Goal: Transaction & Acquisition: Download file/media

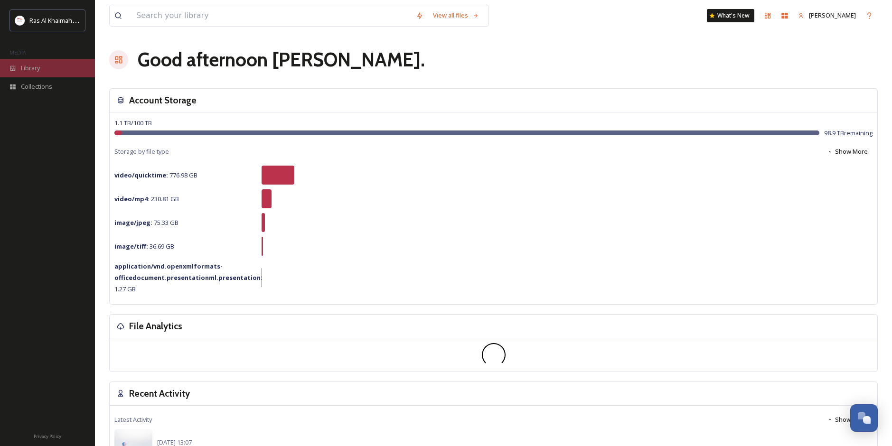
click at [30, 66] on span "Library" at bounding box center [30, 68] width 19 height 9
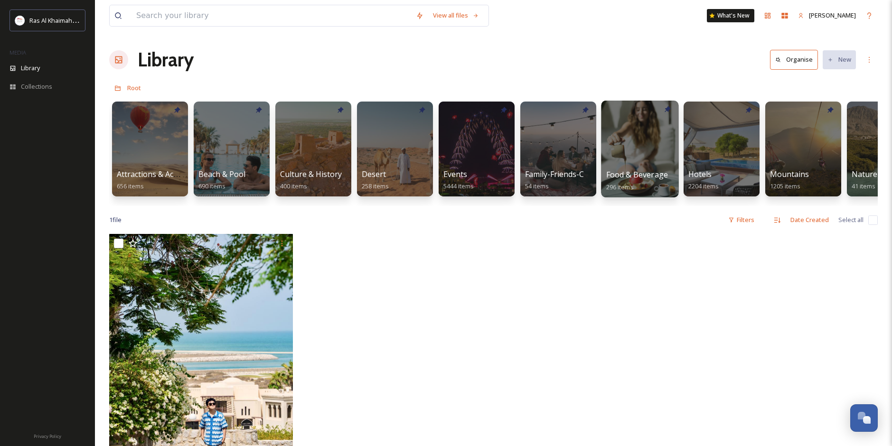
click at [629, 160] on div at bounding box center [639, 149] width 77 height 97
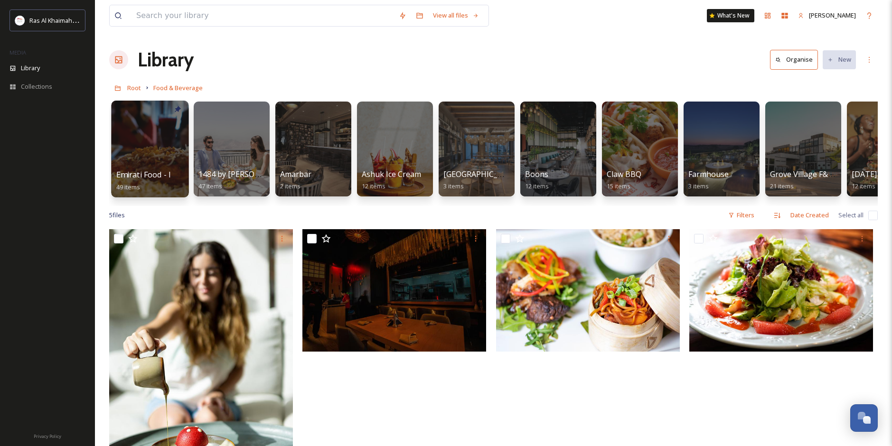
click at [148, 163] on div at bounding box center [149, 149] width 77 height 97
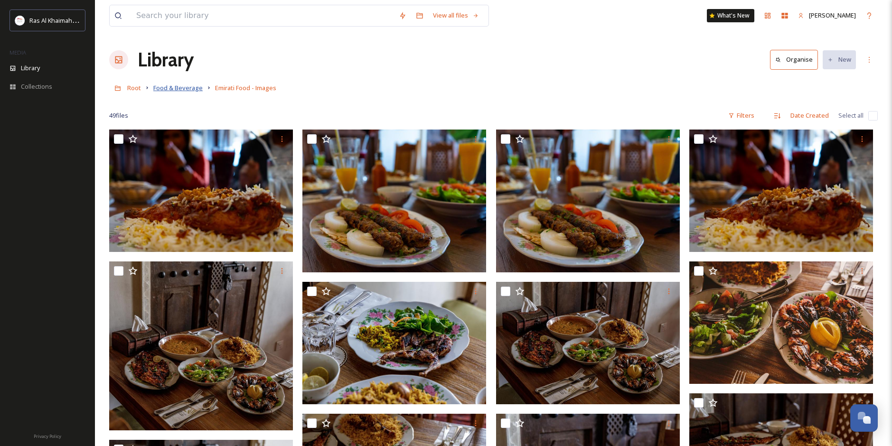
click at [182, 85] on span "Food & Beverage" at bounding box center [177, 88] width 49 height 9
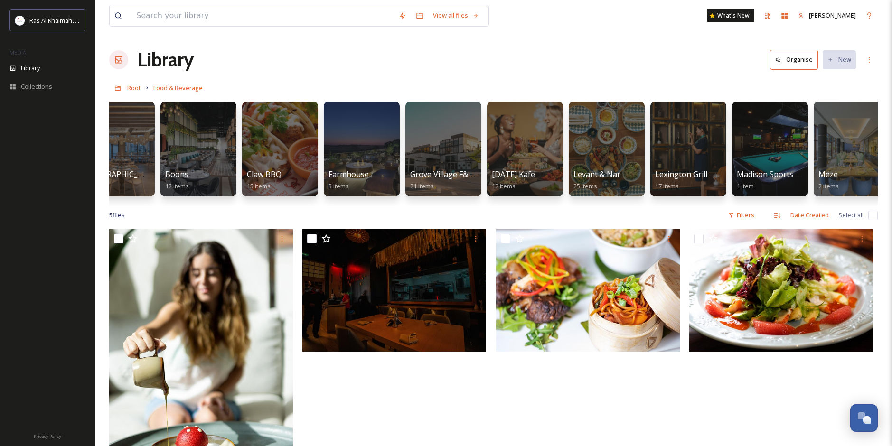
scroll to position [0, 443]
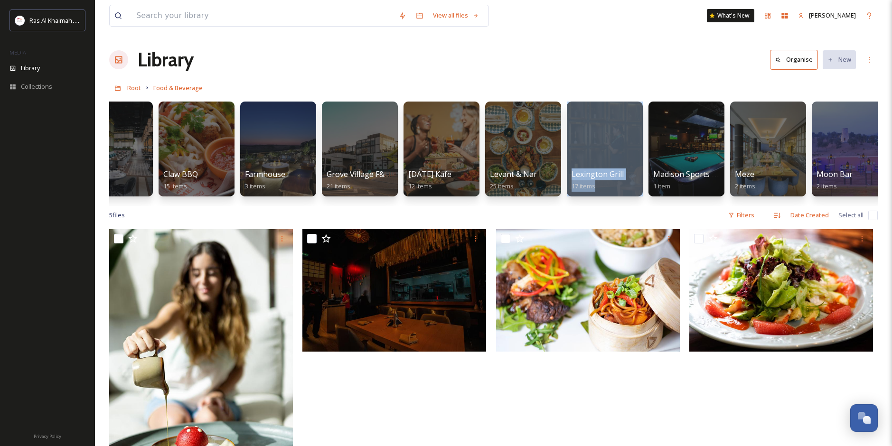
drag, startPoint x: 533, startPoint y: 205, endPoint x: 626, endPoint y: 209, distance: 92.6
click at [626, 206] on div "Emirati Food - Images 49 items 1484 by Puro 47 items Amarbar 2 items Ashuk Ice …" at bounding box center [493, 151] width 768 height 109
click at [857, 144] on div at bounding box center [848, 149] width 77 height 97
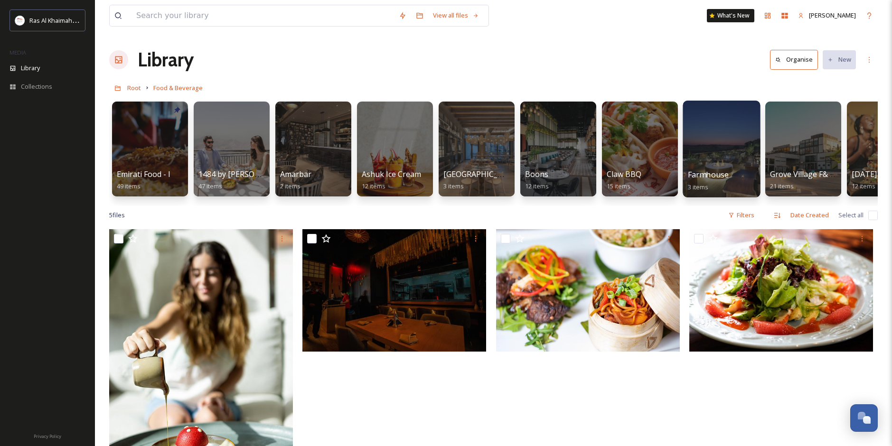
click at [738, 168] on div at bounding box center [720, 149] width 77 height 97
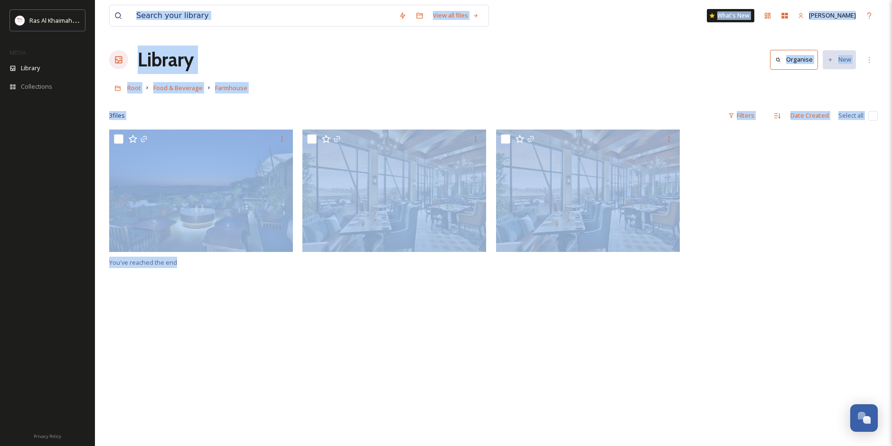
click at [311, 277] on div "You've reached the end" at bounding box center [493, 353] width 768 height 446
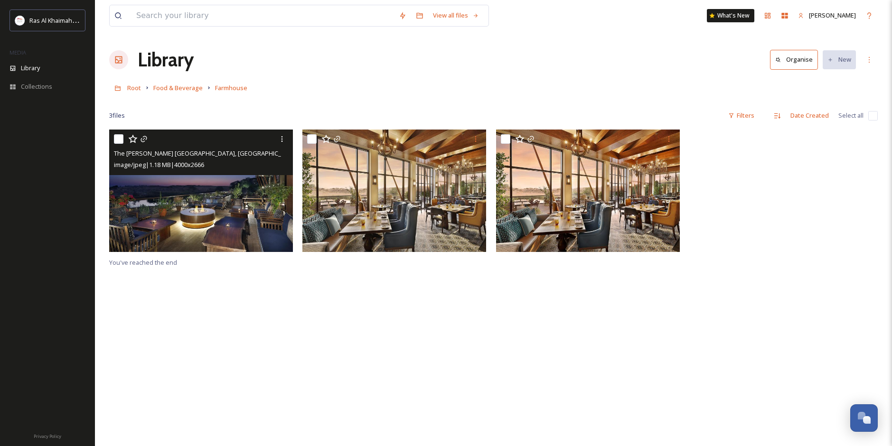
click at [208, 209] on img at bounding box center [201, 191] width 184 height 122
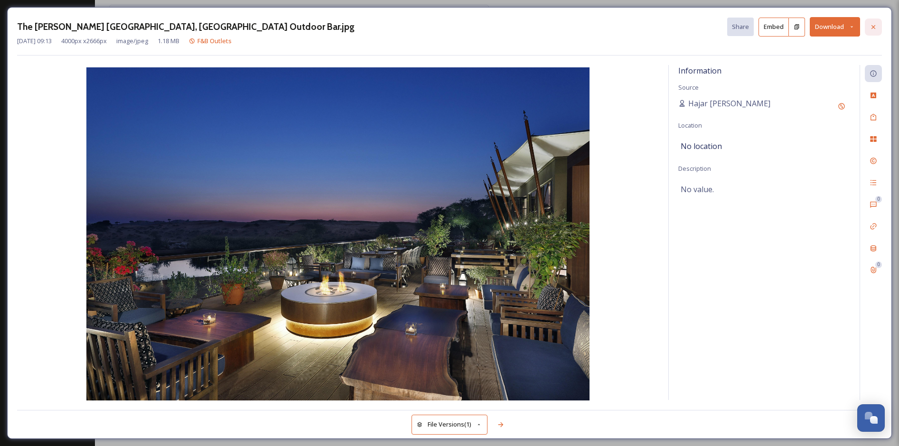
click at [870, 24] on icon at bounding box center [873, 27] width 8 height 8
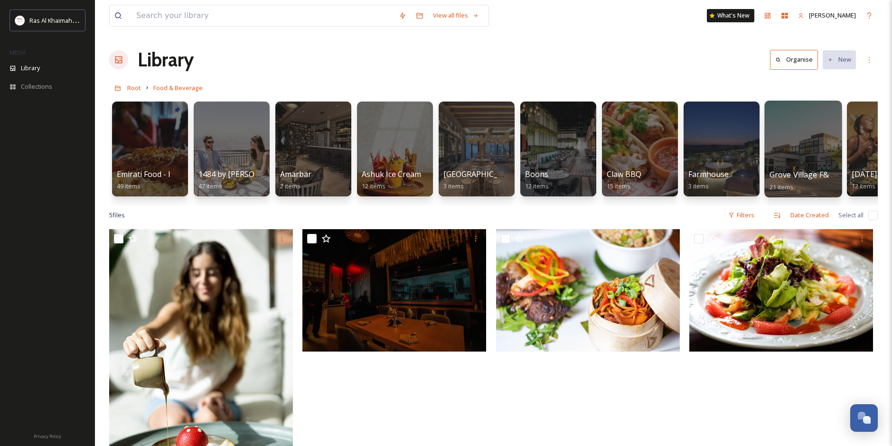
click at [779, 180] on span "Grove Village F&B Outlets" at bounding box center [815, 174] width 93 height 10
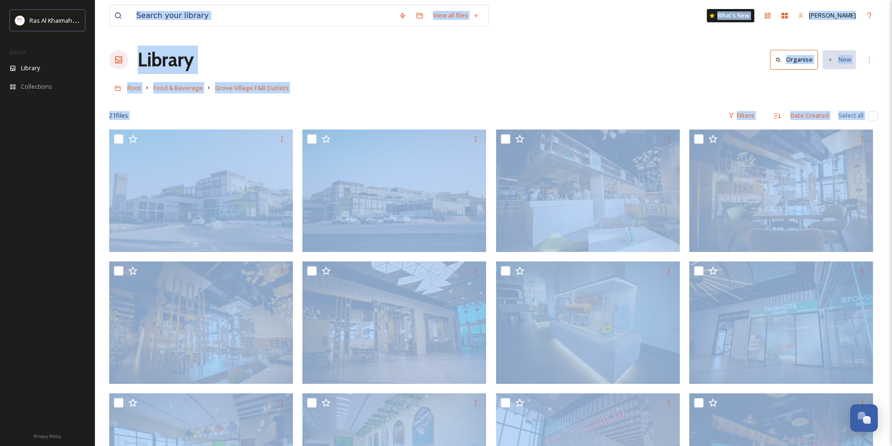
click at [552, 93] on div "Root Food & [GEOGRAPHIC_DATA] F&B Outlets" at bounding box center [493, 88] width 768 height 18
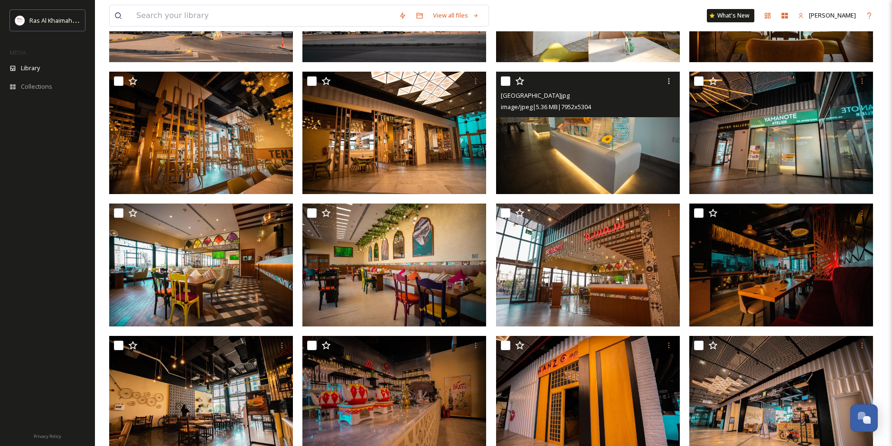
scroll to position [380, 0]
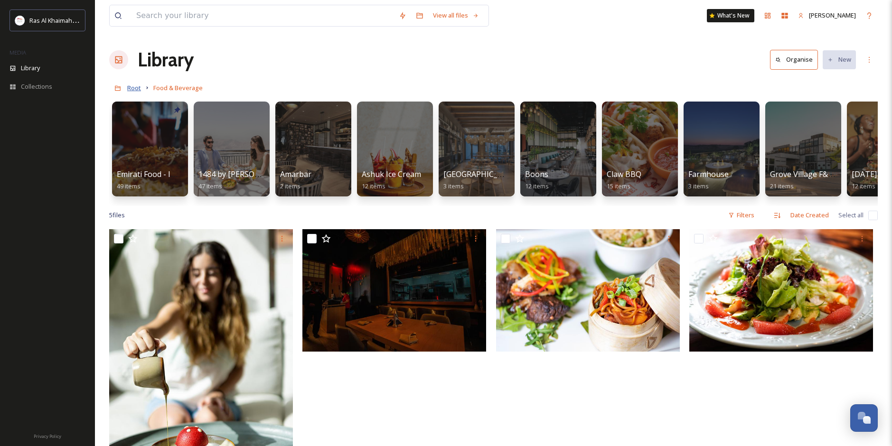
click at [131, 89] on span "Root" at bounding box center [134, 88] width 14 height 9
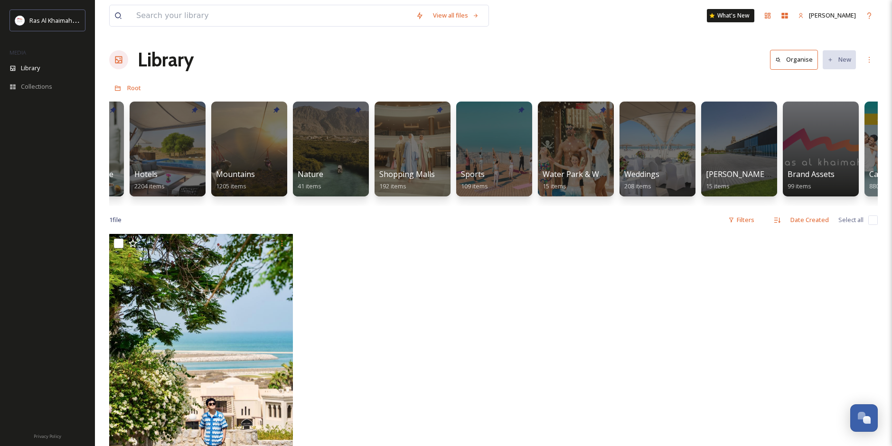
scroll to position [0, 357]
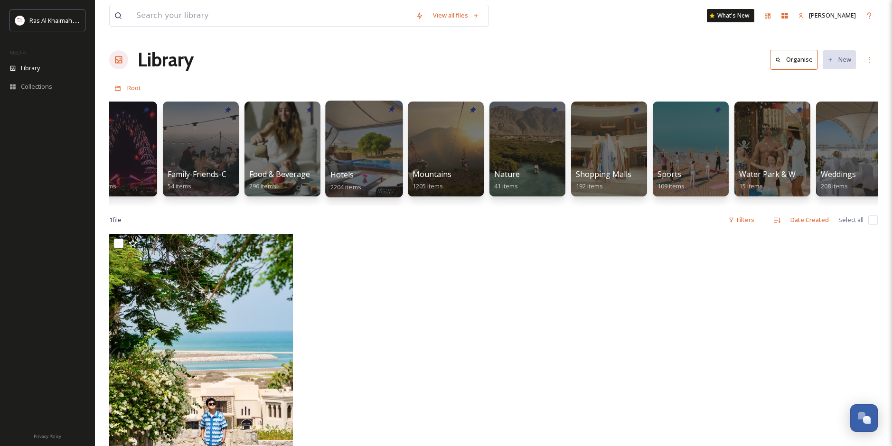
click at [374, 152] on div at bounding box center [363, 149] width 77 height 97
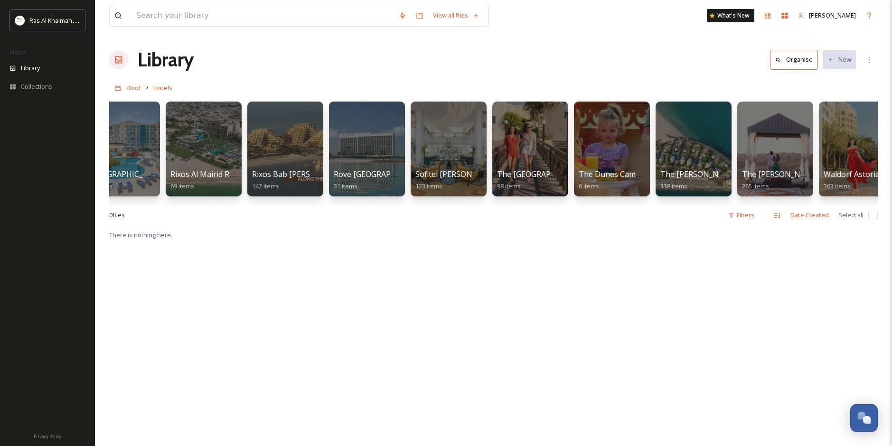
scroll to position [0, 1109]
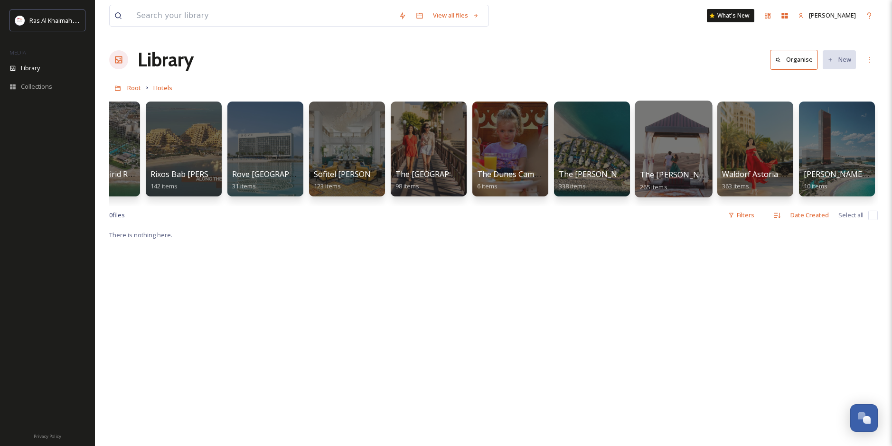
click at [685, 157] on div at bounding box center [672, 149] width 77 height 97
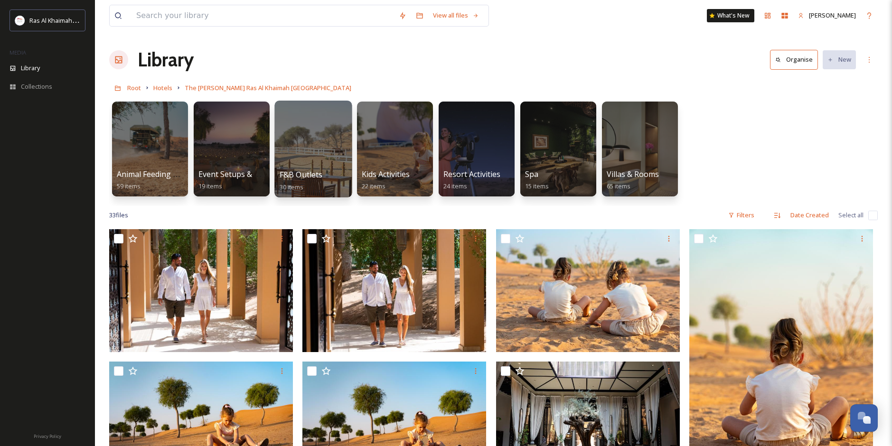
click at [308, 165] on div at bounding box center [312, 149] width 77 height 97
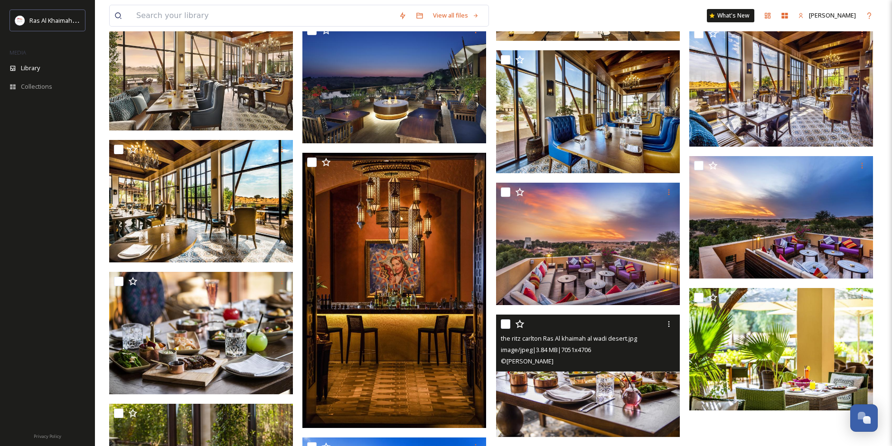
scroll to position [617, 0]
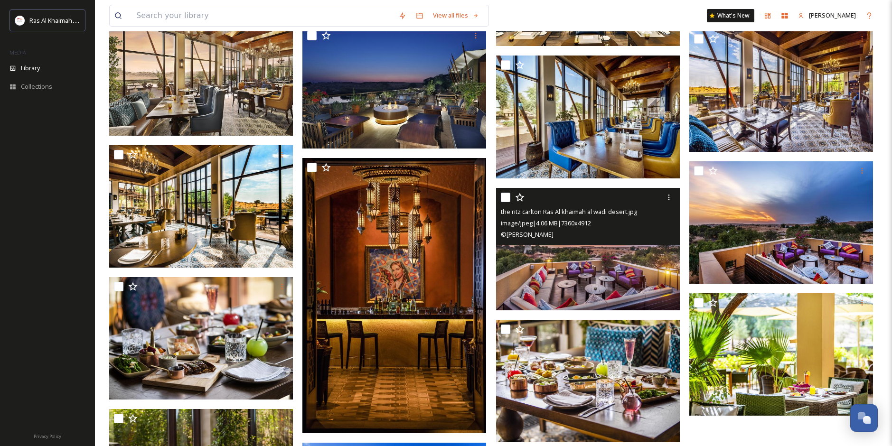
click at [612, 262] on img at bounding box center [588, 249] width 184 height 122
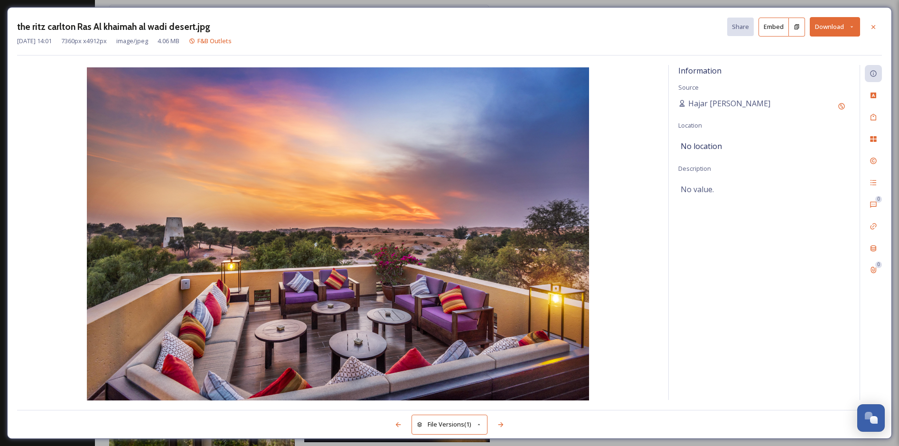
click at [837, 36] on button "Download" at bounding box center [834, 26] width 50 height 19
click at [808, 49] on span "Download Original (7360 x 4912)" at bounding box center [810, 48] width 90 height 9
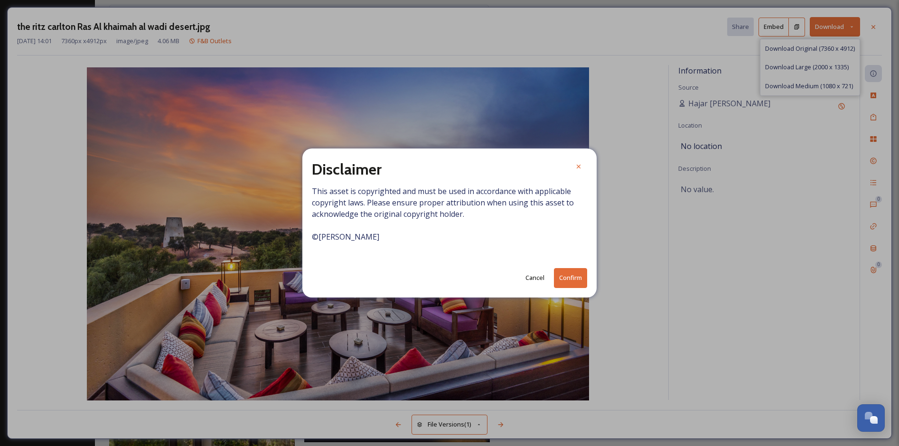
click at [560, 280] on button "Confirm" at bounding box center [570, 277] width 33 height 19
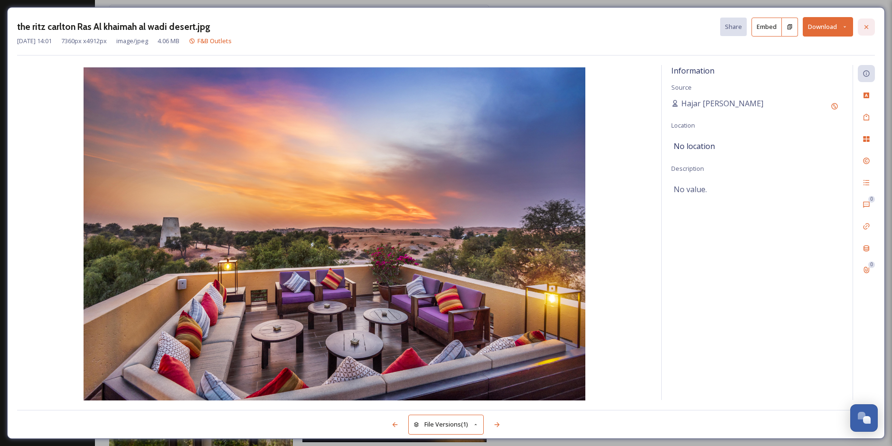
click at [867, 25] on icon at bounding box center [866, 27] width 8 height 8
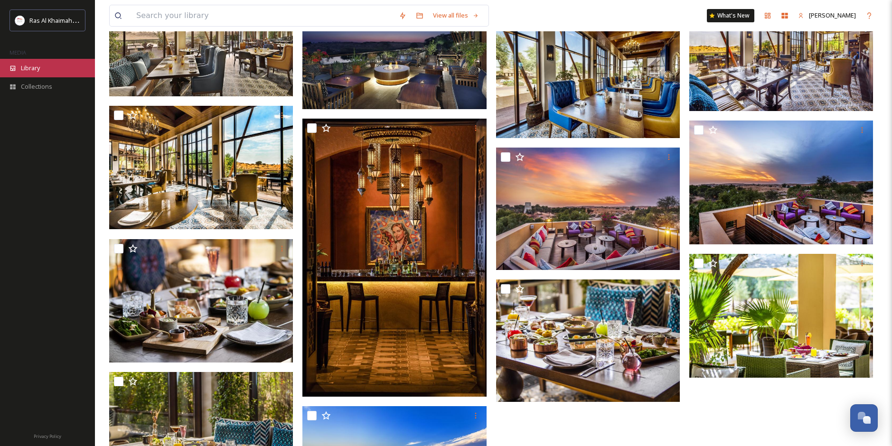
scroll to position [564, 0]
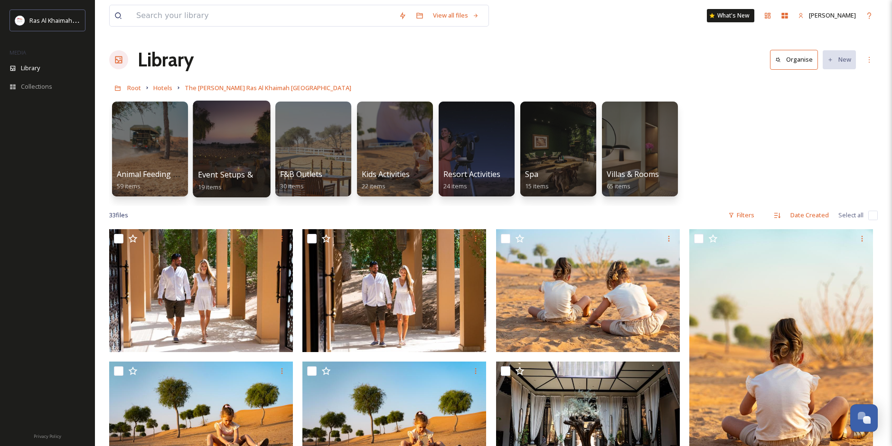
click at [241, 173] on span "Event Setups & Venues" at bounding box center [240, 174] width 84 height 10
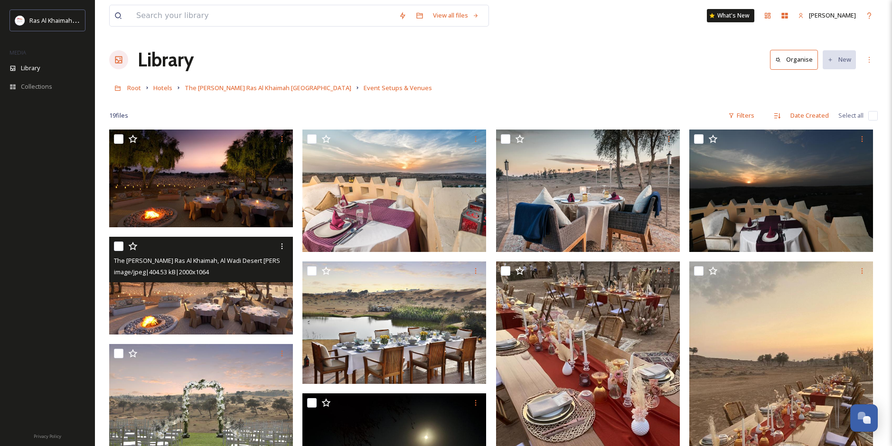
click at [203, 294] on img at bounding box center [201, 286] width 184 height 98
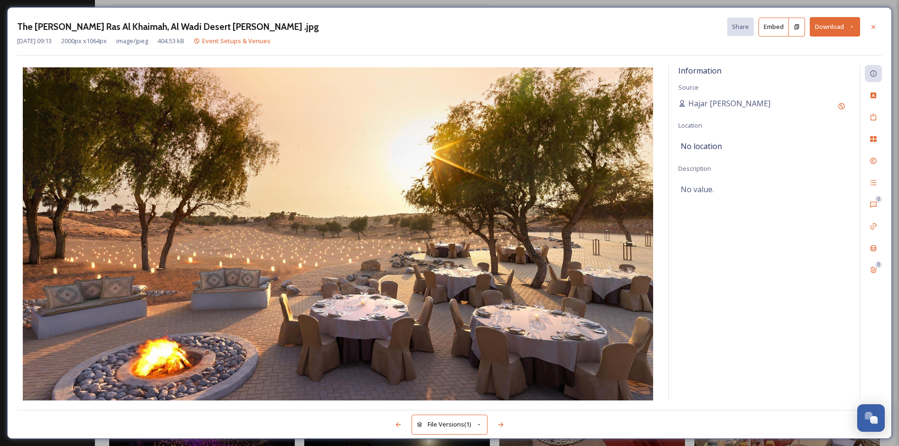
click at [838, 26] on button "Download" at bounding box center [834, 26] width 50 height 19
click at [811, 53] on span "Download Original (2000 x 1064)" at bounding box center [810, 48] width 90 height 9
click at [874, 29] on icon at bounding box center [873, 27] width 8 height 8
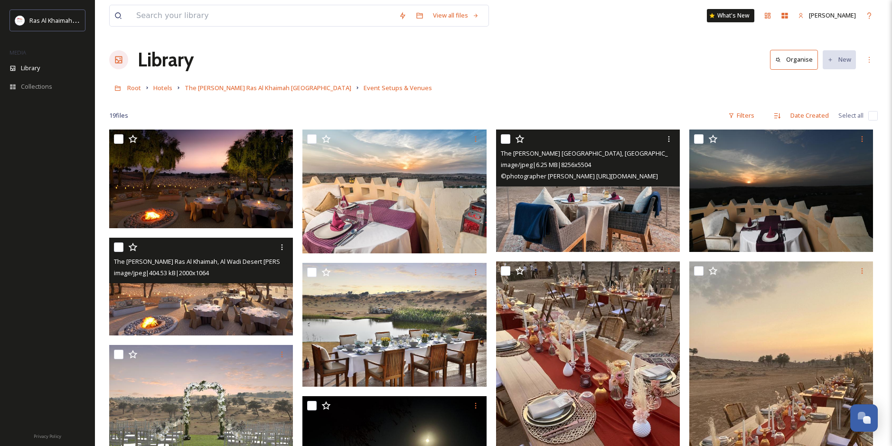
click at [618, 208] on img at bounding box center [588, 191] width 184 height 122
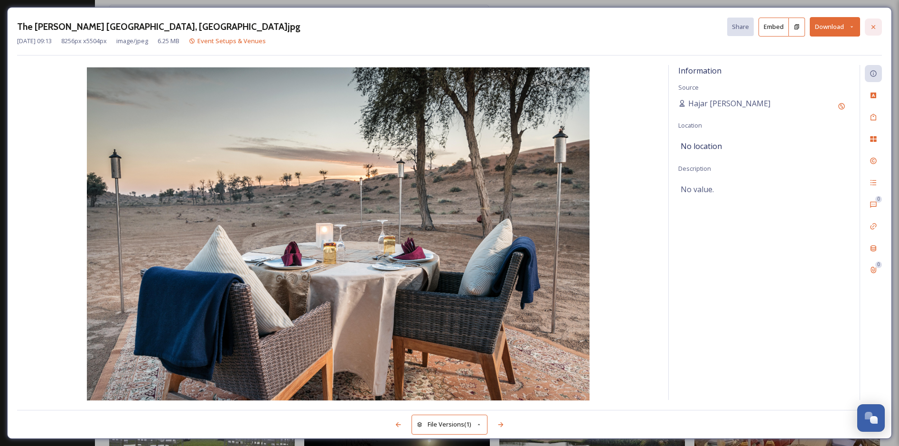
click at [871, 28] on icon at bounding box center [873, 27] width 8 height 8
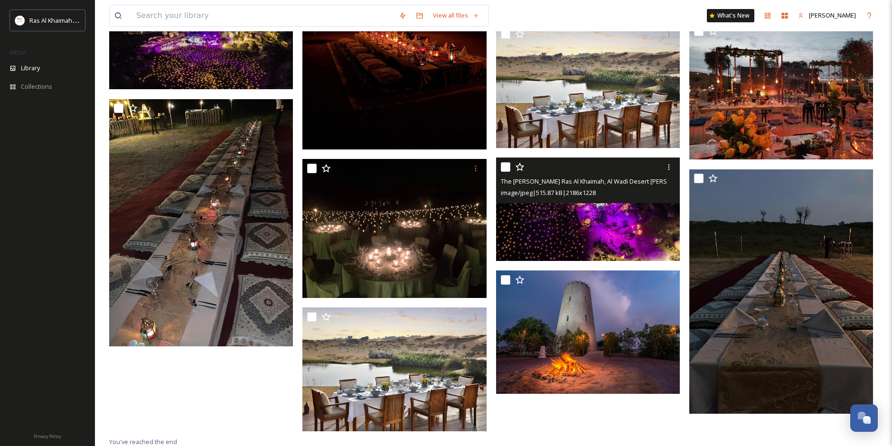
scroll to position [491, 0]
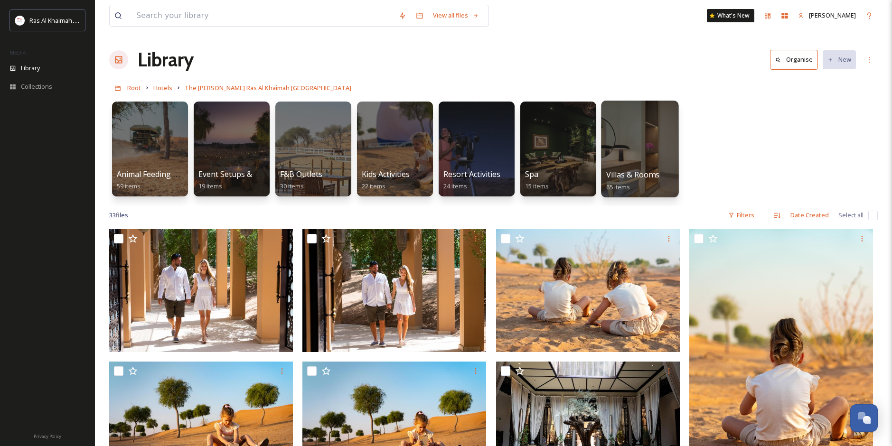
click at [612, 160] on div at bounding box center [639, 149] width 77 height 97
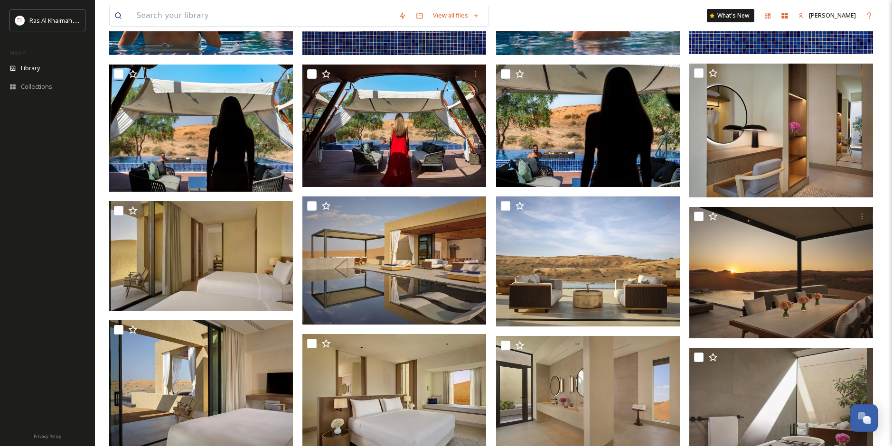
scroll to position [237, 0]
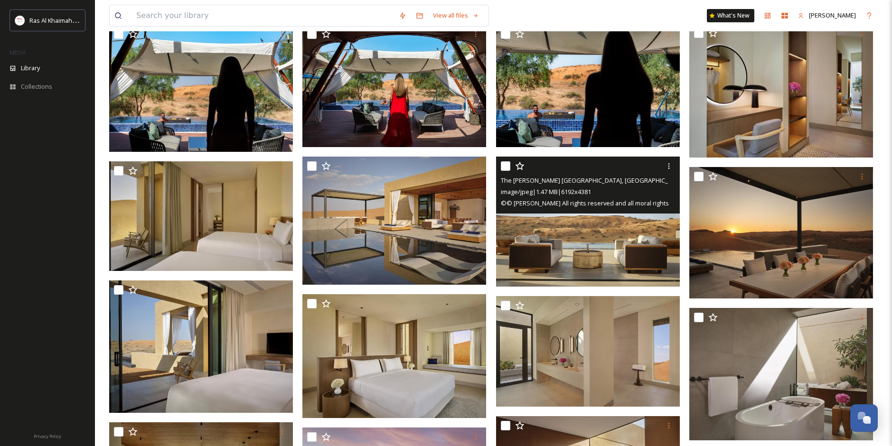
click at [588, 251] on img at bounding box center [588, 222] width 184 height 130
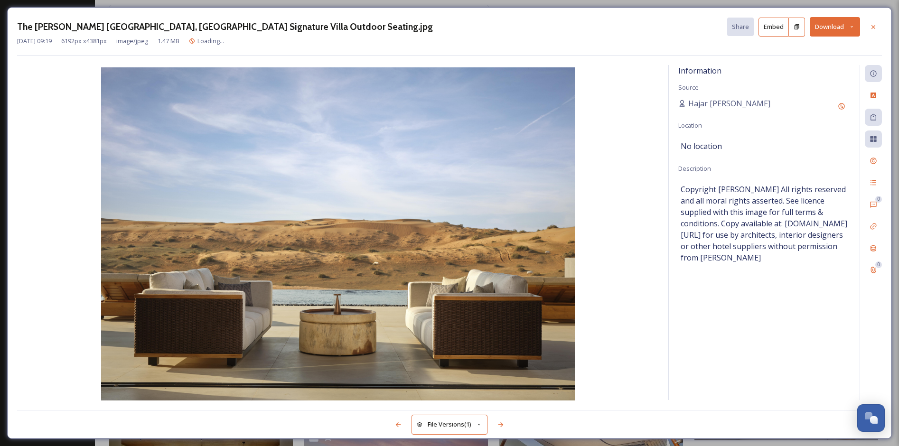
click at [832, 27] on button "Download" at bounding box center [834, 26] width 50 height 19
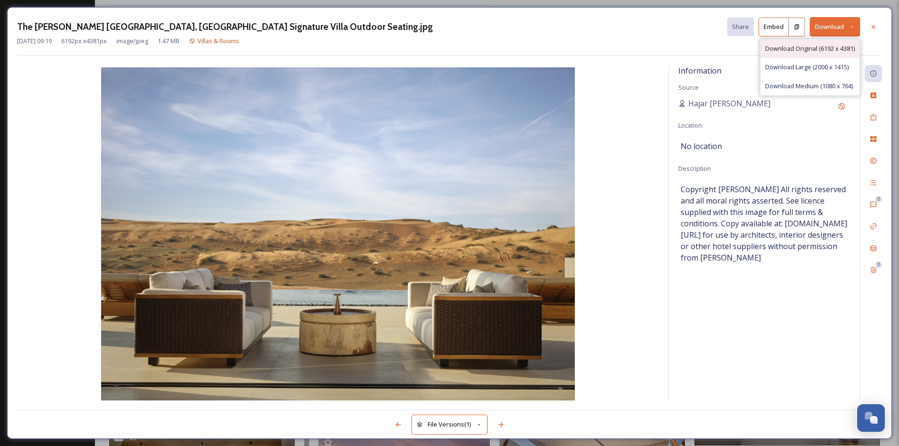
click at [818, 47] on span "Download Original (6192 x 4381)" at bounding box center [810, 48] width 90 height 9
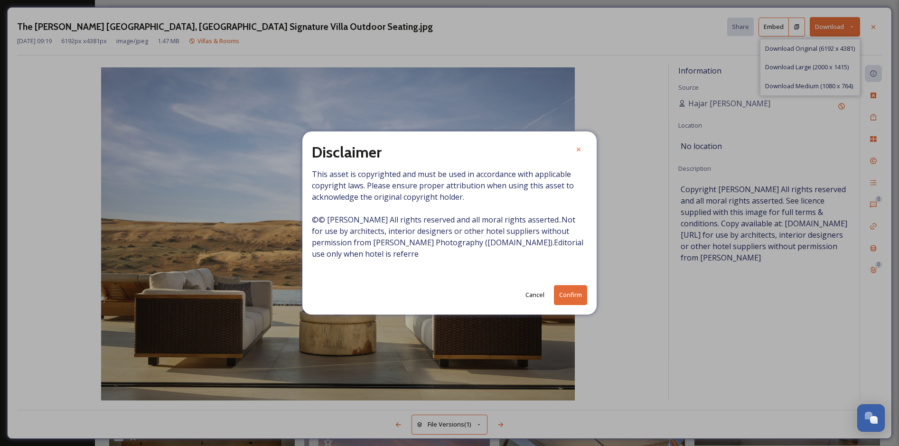
click at [577, 294] on button "Confirm" at bounding box center [570, 294] width 33 height 19
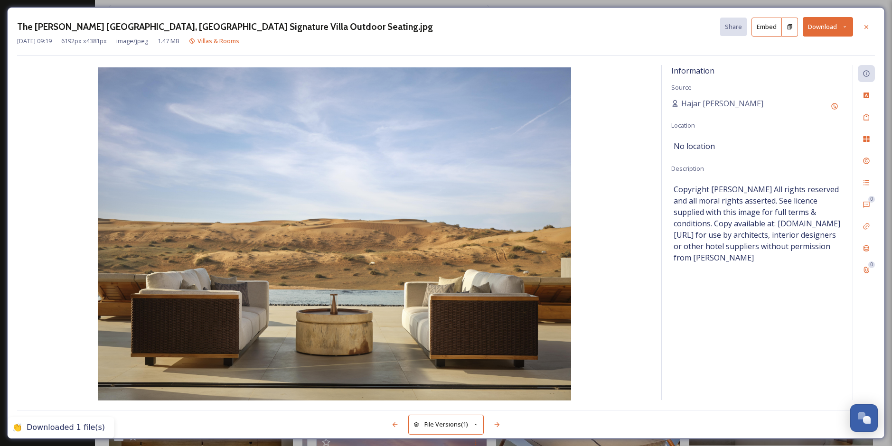
click at [866, 52] on div "The [PERSON_NAME] [GEOGRAPHIC_DATA], [GEOGRAPHIC_DATA] Signature Villa Outdoor …" at bounding box center [445, 36] width 857 height 38
click at [833, 27] on button "Download" at bounding box center [827, 26] width 50 height 19
click at [753, 266] on div "Copyright [PERSON_NAME] All rights reserved and all moral rights asserted. See …" at bounding box center [756, 223] width 167 height 84
drag, startPoint x: 674, startPoint y: 257, endPoint x: 738, endPoint y: 266, distance: 64.8
click at [738, 263] on span "Copyright [PERSON_NAME] All rights reserved and all moral rights asserted. See …" at bounding box center [756, 224] width 167 height 80
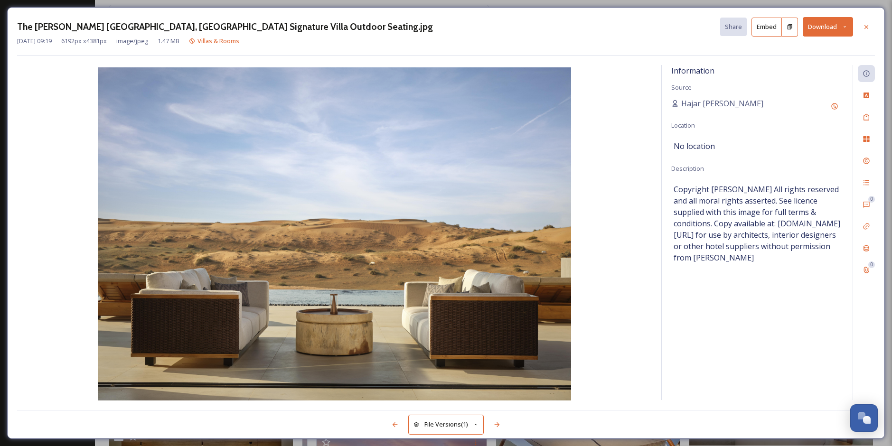
copy span "other hotel suppliers without permission from [PERSON_NAME]"
click at [864, 24] on icon at bounding box center [866, 27] width 8 height 8
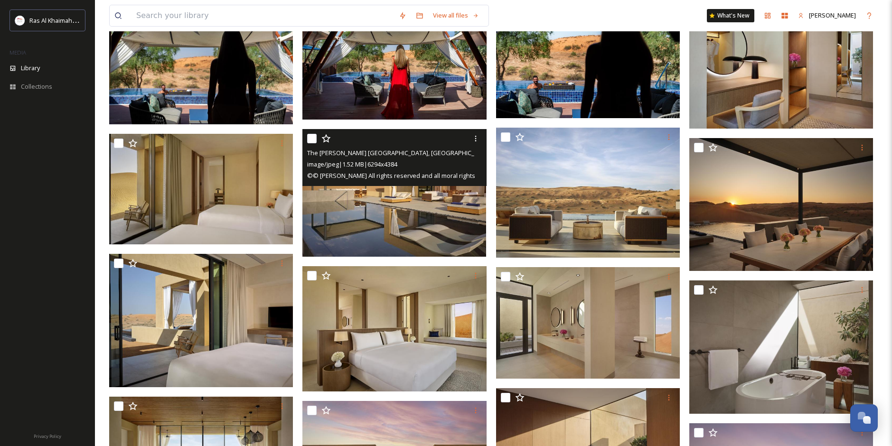
scroll to position [285, 0]
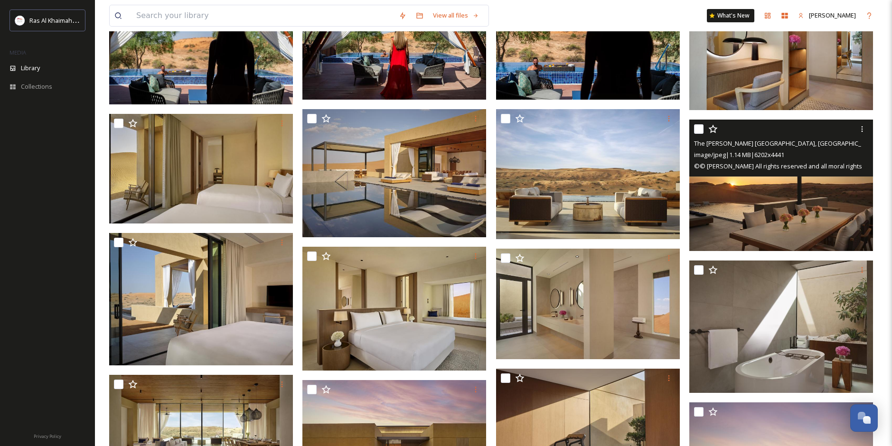
click at [815, 214] on img at bounding box center [781, 185] width 184 height 131
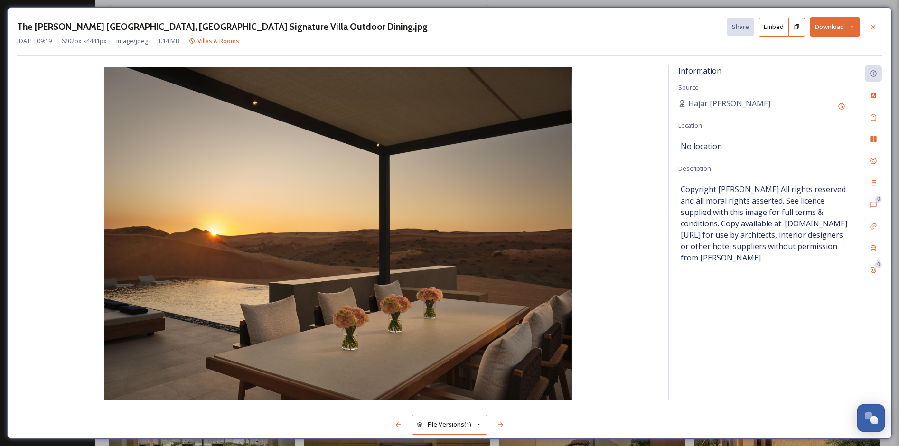
click at [834, 29] on button "Download" at bounding box center [834, 26] width 50 height 19
click at [806, 54] on div "Download Original (6202 x 4441)" at bounding box center [809, 48] width 99 height 19
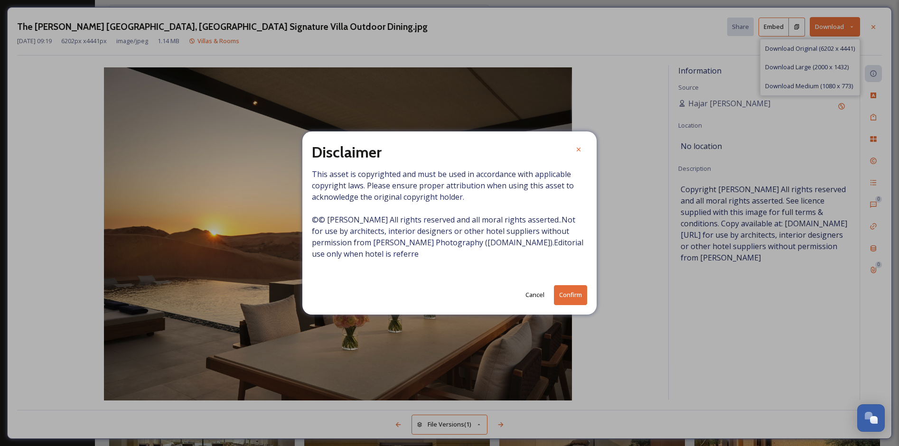
click at [541, 293] on button "Cancel" at bounding box center [535, 295] width 28 height 19
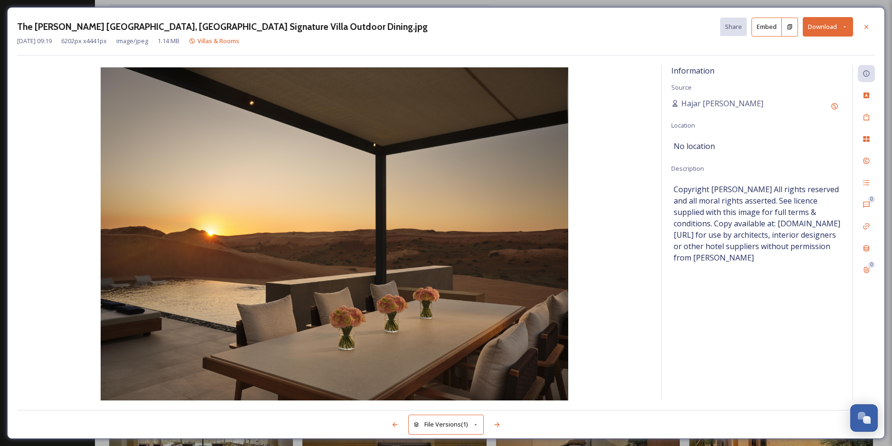
click at [813, 33] on button "Download" at bounding box center [827, 26] width 50 height 19
click at [793, 62] on div "Download Large (2000 x 1432)" at bounding box center [802, 67] width 99 height 19
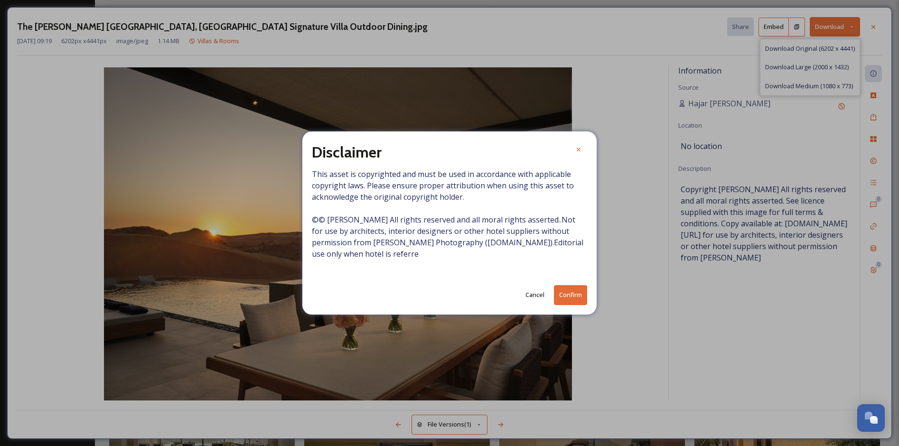
click at [565, 289] on button "Confirm" at bounding box center [570, 294] width 33 height 19
